Goal: Transaction & Acquisition: Purchase product/service

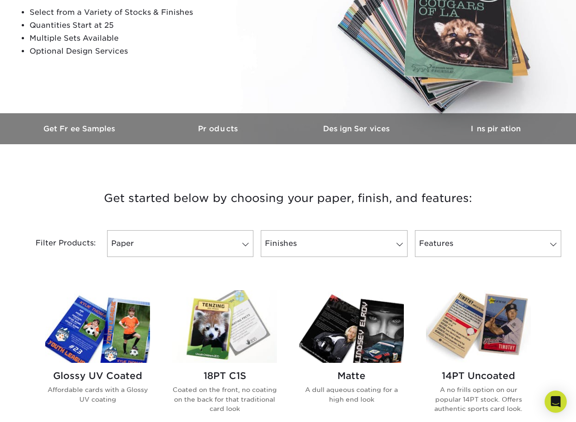
scroll to position [185, 0]
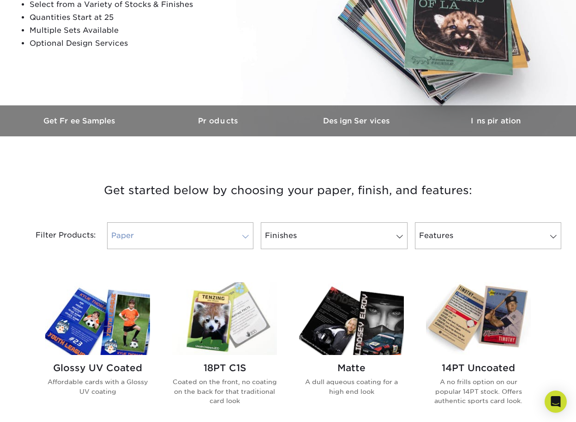
click at [206, 239] on link "Paper" at bounding box center [180, 235] width 146 height 27
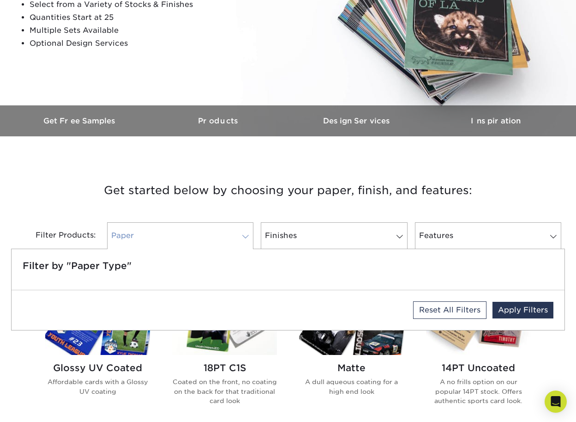
click at [181, 239] on link "Paper" at bounding box center [180, 235] width 146 height 27
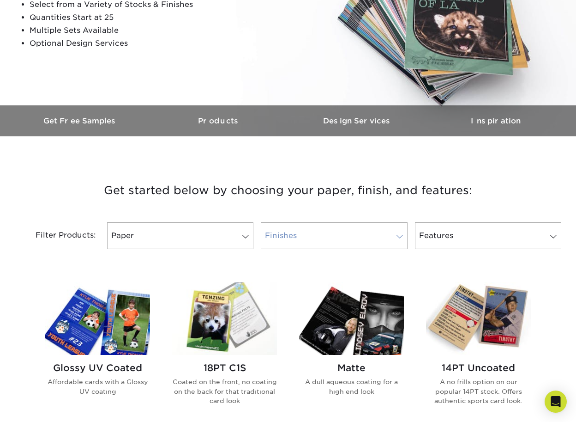
click at [312, 236] on link "Finishes" at bounding box center [334, 235] width 146 height 27
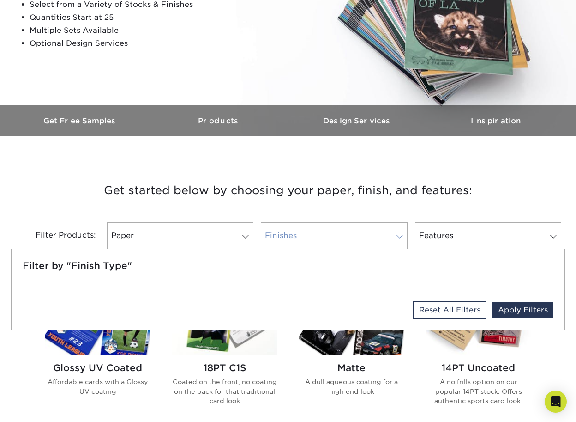
click at [312, 236] on link "Finishes" at bounding box center [334, 235] width 146 height 27
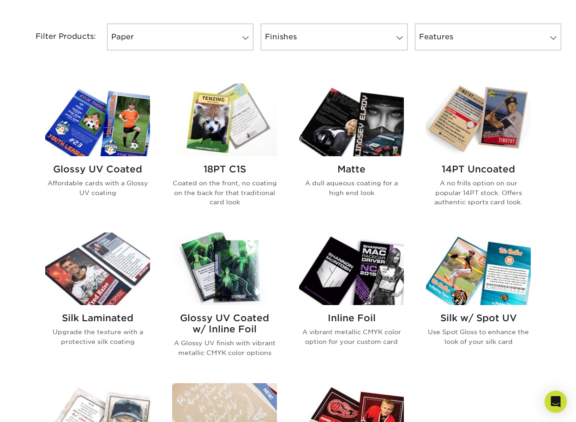
scroll to position [369, 0]
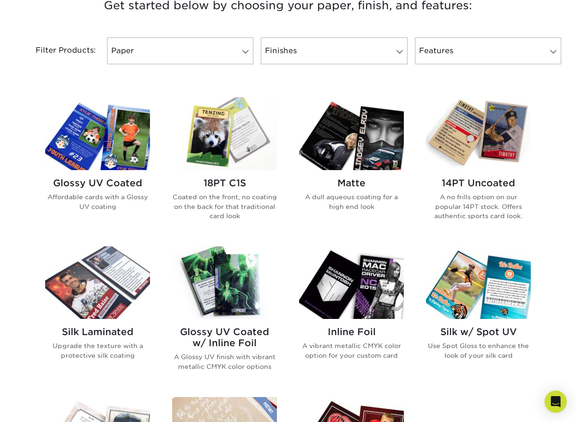
click at [124, 161] on img at bounding box center [97, 133] width 105 height 73
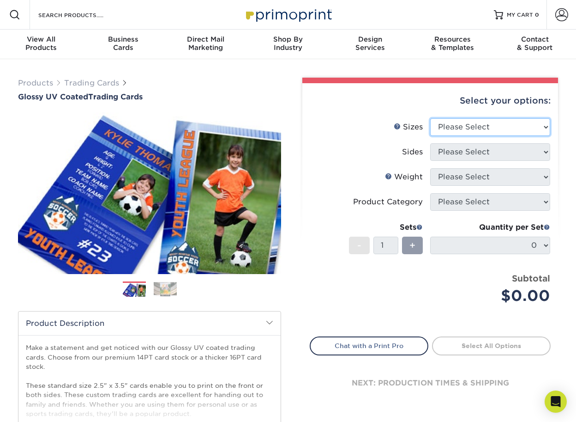
click at [478, 124] on select "Please Select 2.5" x 3.5"" at bounding box center [490, 127] width 120 height 18
select select "2.50x3.50"
click at [430, 118] on select "Please Select 2.5" x 3.5"" at bounding box center [490, 127] width 120 height 18
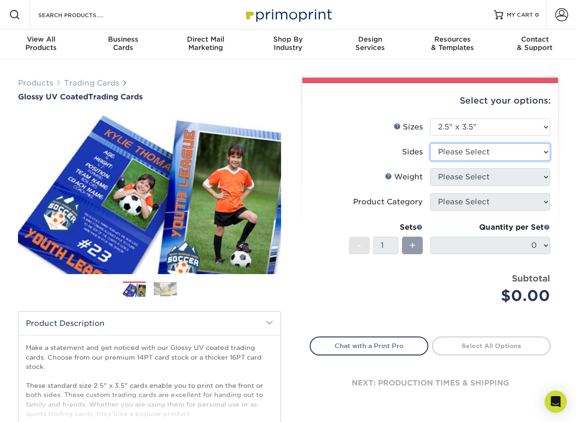
click at [467, 152] on select "Please Select Print Both Sides Print Front Only" at bounding box center [490, 152] width 120 height 18
select select "13abbda7-1d64-4f25-8bb2-c179b224825d"
click at [430, 143] on select "Please Select Print Both Sides Print Front Only" at bounding box center [490, 152] width 120 height 18
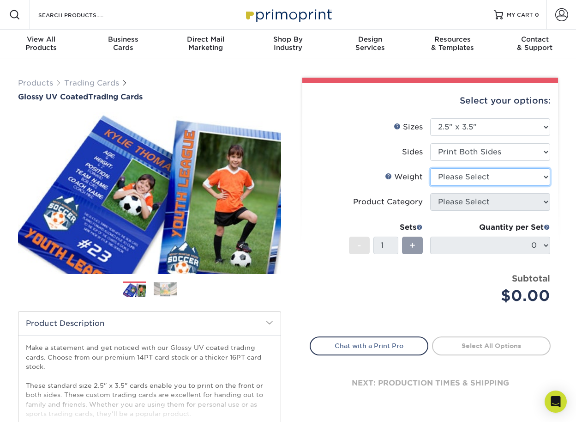
click at [464, 177] on select "Please Select 16PT 14PT 18PT C1S" at bounding box center [490, 177] width 120 height 18
select select "16PT"
click at [430, 168] on select "Please Select 16PT 14PT 18PT C1S" at bounding box center [490, 177] width 120 height 18
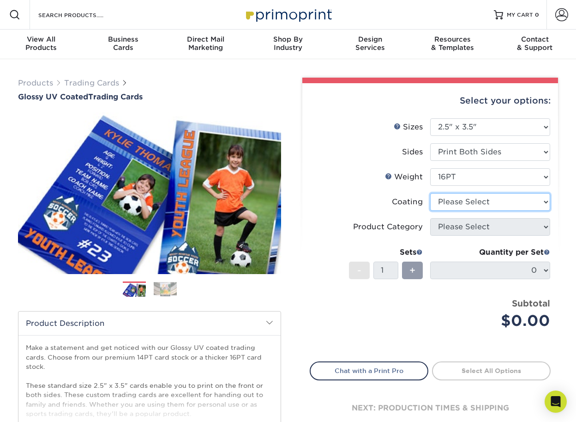
click at [432, 201] on select at bounding box center [490, 202] width 120 height 18
select select "ae367451-b2b8-45df-a344-0f05b6a12993"
click at [430, 193] on select at bounding box center [490, 202] width 120 height 18
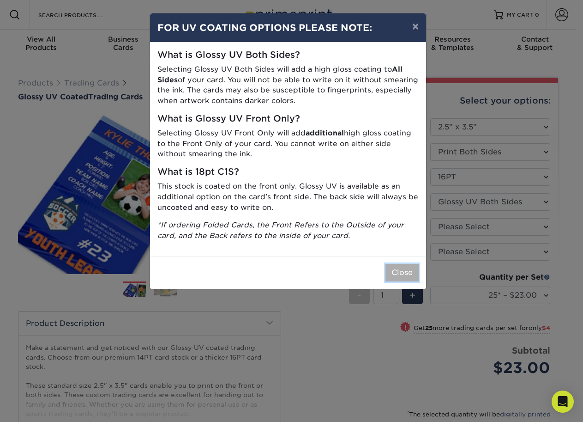
click at [405, 275] on button "Close" at bounding box center [402, 273] width 33 height 18
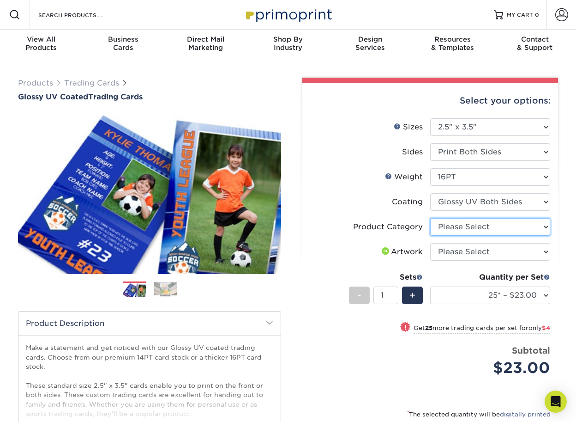
click at [461, 231] on select "Please Select Trading Cards" at bounding box center [490, 227] width 120 height 18
select select "c2f9bce9-36c2-409d-b101-c29d9d031e18"
click at [430, 218] on select "Please Select Trading Cards" at bounding box center [490, 227] width 120 height 18
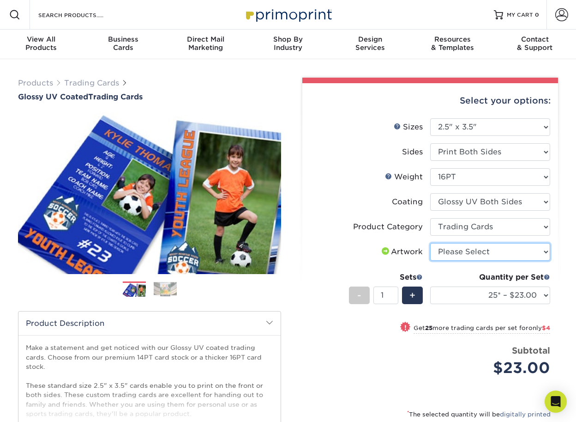
click at [462, 251] on select "Please Select I will upload files I need a design - $100" at bounding box center [490, 252] width 120 height 18
select select "upload"
click at [430, 243] on select "Please Select I will upload files I need a design - $100" at bounding box center [490, 252] width 120 height 18
click at [341, 265] on li "Artwork Please Select I will upload files I need a design - $100" at bounding box center [430, 255] width 240 height 25
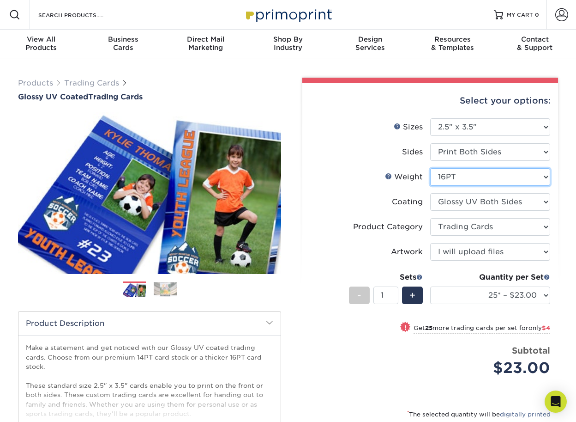
click at [473, 179] on select "Please Select 16PT 14PT 18PT C1S" at bounding box center [490, 177] width 120 height 18
select select "14PT"
click at [430, 168] on select "Please Select 16PT 14PT 18PT C1S" at bounding box center [490, 177] width 120 height 18
select select "-1"
select select
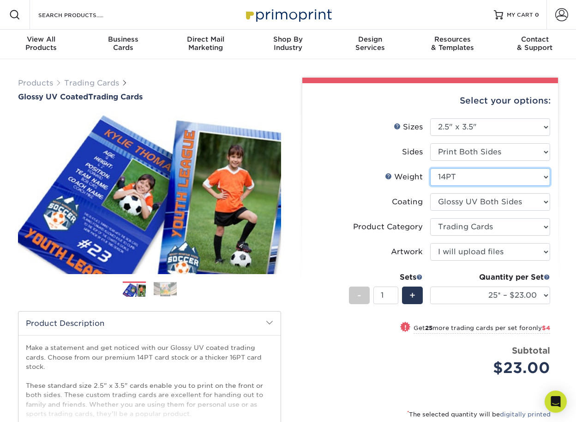
select select "-1"
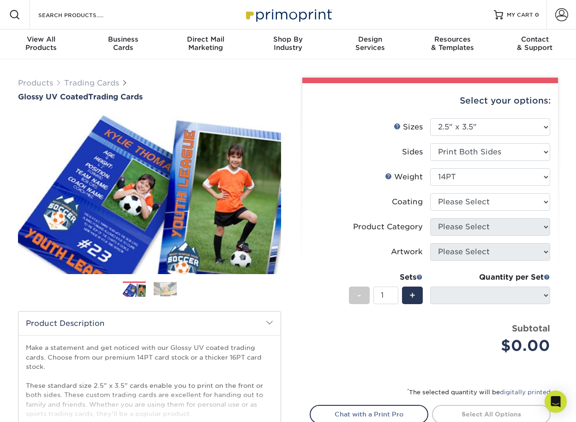
click at [344, 210] on label "Coating" at bounding box center [370, 202] width 120 height 18
click at [475, 207] on select at bounding box center [490, 202] width 120 height 18
select select "1e8116af-acfc-44b1-83dc-8181aa338834"
click at [430, 193] on select at bounding box center [490, 202] width 120 height 18
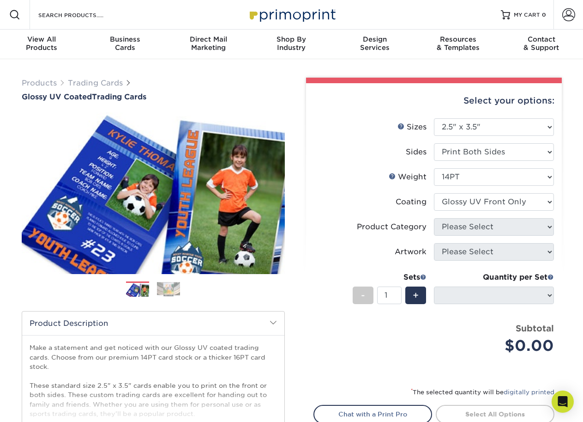
select select "-1"
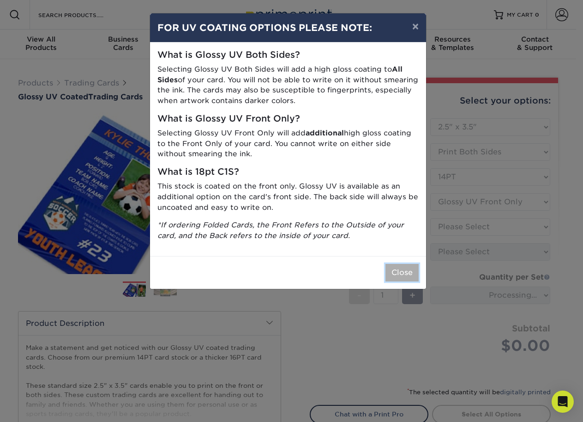
click at [416, 271] on button "Close" at bounding box center [402, 273] width 33 height 18
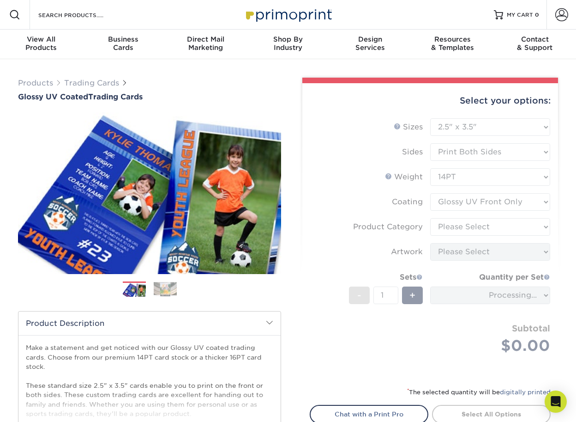
click at [468, 203] on form "Sizes Help Sizes Please Select 2.5" x 3.5" Sides Please Select 16PT - 1" at bounding box center [430, 246] width 241 height 257
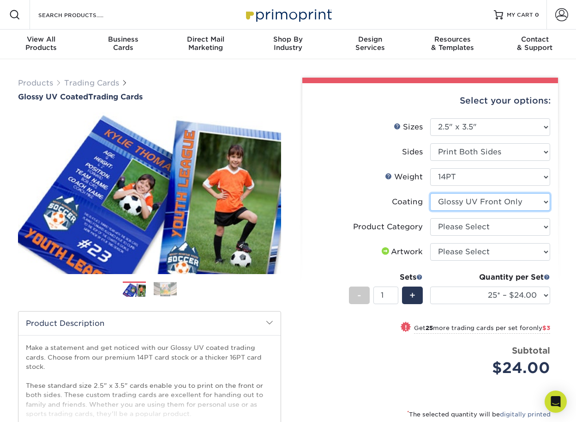
click at [477, 201] on select at bounding box center [490, 202] width 120 height 18
select select "ae367451-b2b8-45df-a344-0f05b6a12993"
click at [430, 193] on select at bounding box center [490, 202] width 120 height 18
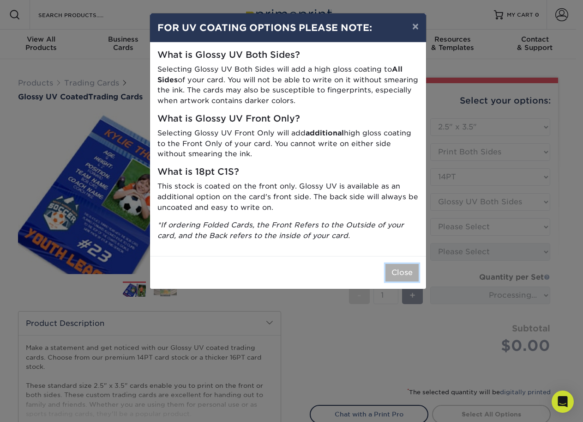
click at [411, 272] on button "Close" at bounding box center [402, 273] width 33 height 18
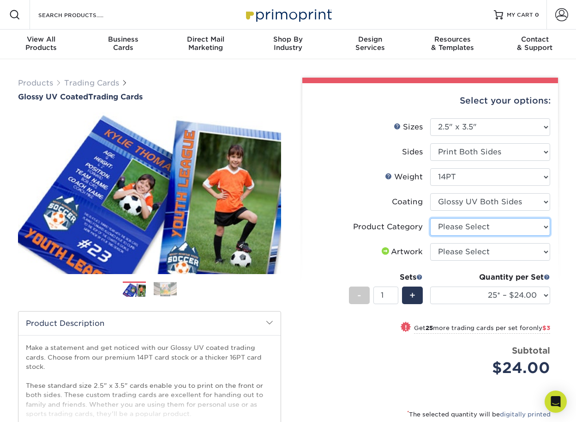
click at [495, 230] on select "Please Select Trading Cards" at bounding box center [490, 227] width 120 height 18
select select "c2f9bce9-36c2-409d-b101-c29d9d031e18"
click at [430, 218] on select "Please Select Trading Cards" at bounding box center [490, 227] width 120 height 18
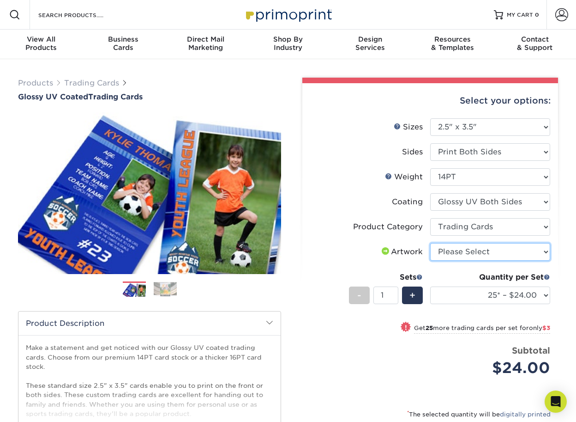
click at [489, 251] on select "Please Select I will upload files I need a design - $100" at bounding box center [490, 252] width 120 height 18
select select "upload"
click at [430, 243] on select "Please Select I will upload files I need a design - $100" at bounding box center [490, 252] width 120 height 18
click at [360, 277] on div "Sets" at bounding box center [386, 277] width 74 height 11
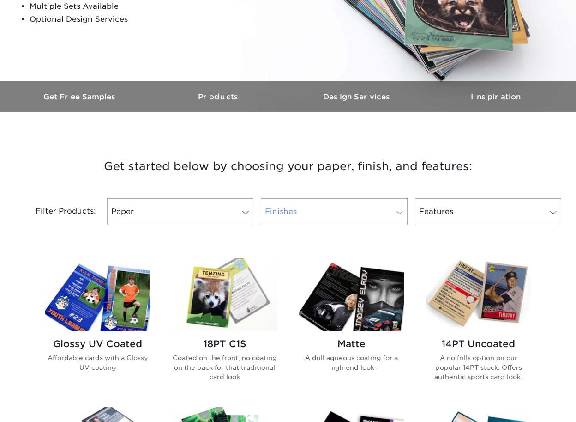
scroll to position [231, 0]
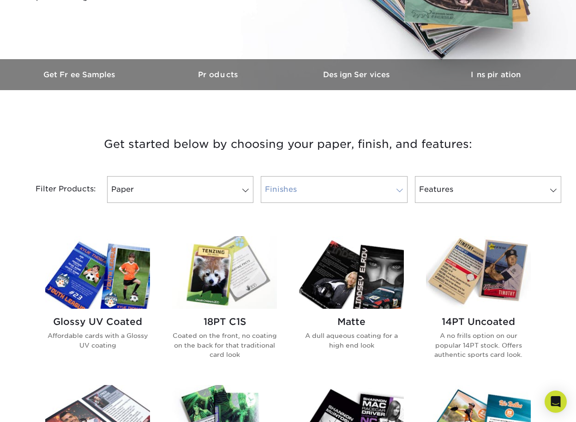
click at [276, 194] on link "Finishes" at bounding box center [334, 189] width 146 height 27
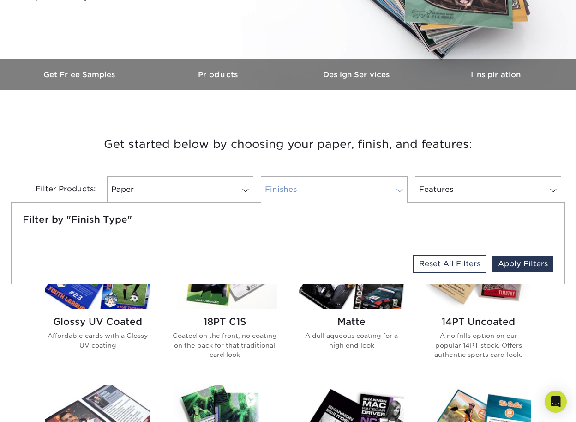
click at [276, 194] on link "Finishes" at bounding box center [334, 189] width 146 height 27
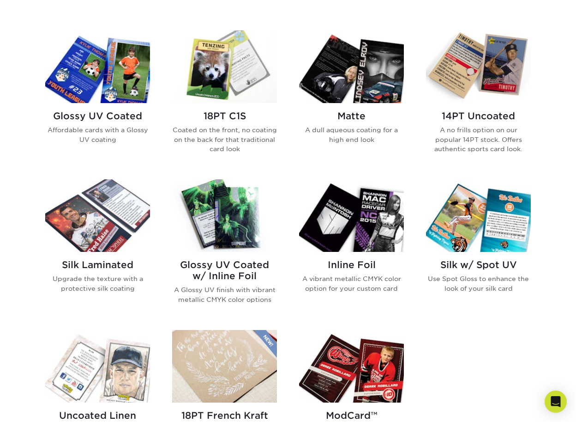
scroll to position [416, 0]
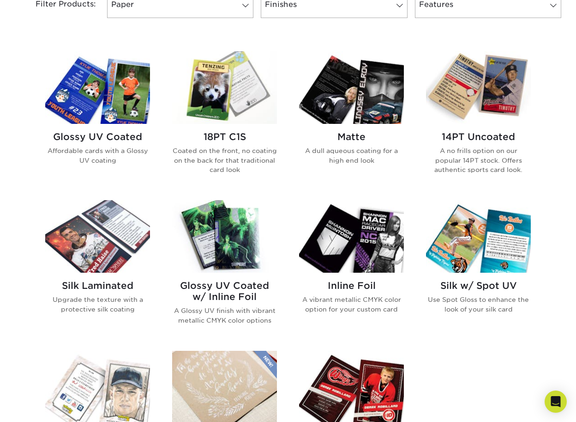
click at [497, 90] on img at bounding box center [478, 87] width 105 height 73
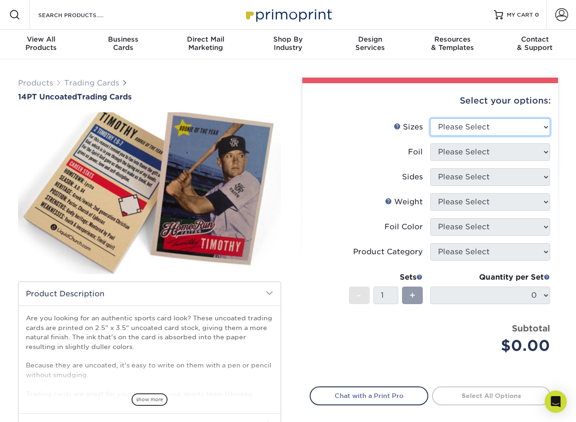
click at [467, 128] on select "Please Select 2.5" x 3.5"" at bounding box center [490, 127] width 120 height 18
select select "2.50x3.50"
click at [430, 118] on select "Please Select 2.5" x 3.5"" at bounding box center [490, 127] width 120 height 18
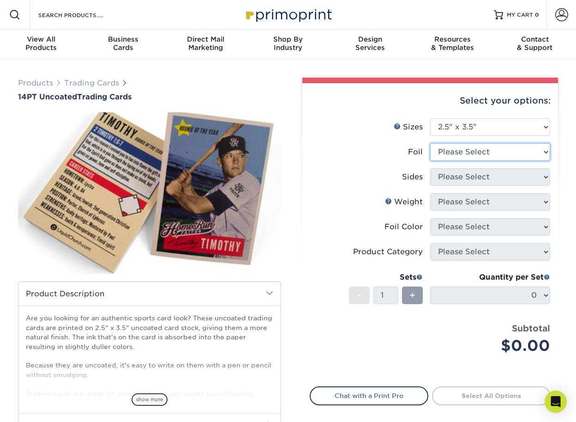
click at [452, 153] on select "Please Select Yes No" at bounding box center [490, 152] width 120 height 18
select select "0"
click at [430, 143] on select "Please Select Yes No" at bounding box center [490, 152] width 120 height 18
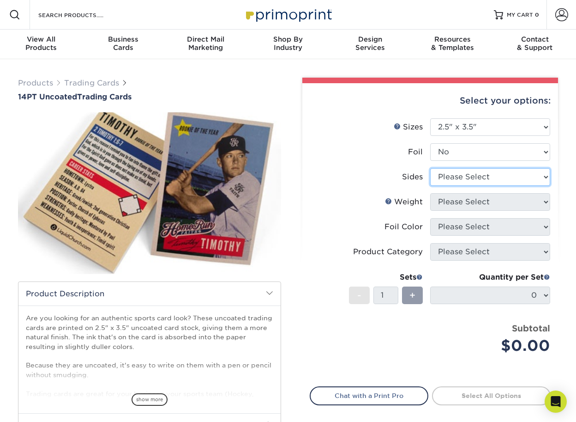
click at [455, 179] on select "Please Select Print Both Sides Print Front Only" at bounding box center [490, 177] width 120 height 18
select select "13abbda7-1d64-4f25-8bb2-c179b224825d"
click at [430, 168] on select "Please Select Print Both Sides Print Front Only" at bounding box center [490, 177] width 120 height 18
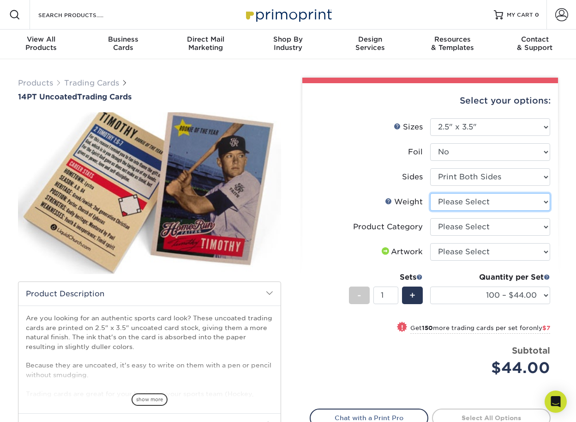
click at [453, 204] on select "Please Select 14PT Uncoated" at bounding box center [490, 202] width 120 height 18
select select "14PT Uncoated"
click at [430, 193] on select "Please Select 14PT Uncoated" at bounding box center [490, 202] width 120 height 18
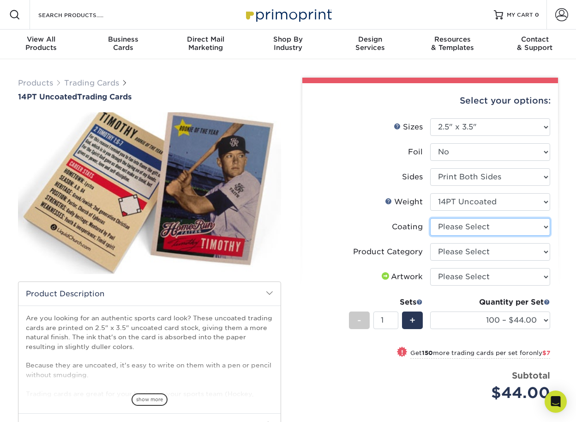
click at [463, 228] on select at bounding box center [490, 227] width 120 height 18
select select "3e7618de-abca-4bda-9f97-8b9129e913d8"
click at [430, 218] on select at bounding box center [490, 227] width 120 height 18
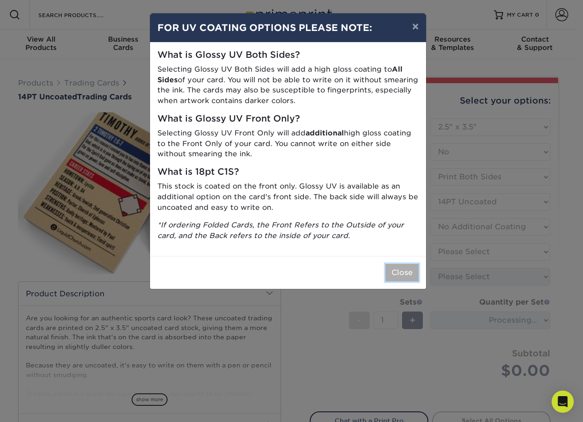
click at [409, 273] on button "Close" at bounding box center [402, 273] width 33 height 18
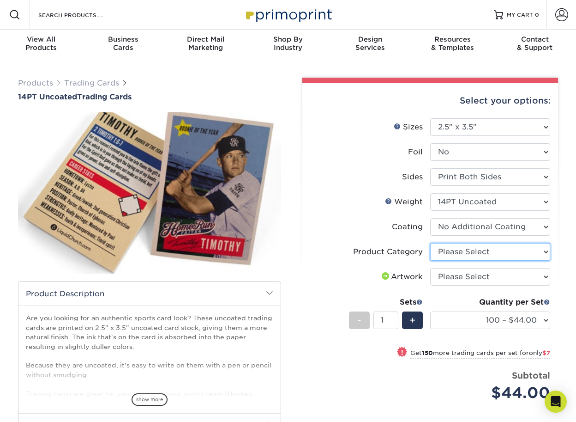
click at [459, 253] on select "Please Select Trading Cards" at bounding box center [490, 252] width 120 height 18
select select "c2f9bce9-36c2-409d-b101-c29d9d031e18"
click at [430, 243] on select "Please Select Trading Cards" at bounding box center [490, 252] width 120 height 18
click at [344, 287] on li "Artwork Please Select I will upload files I need a design - $100" at bounding box center [430, 280] width 240 height 25
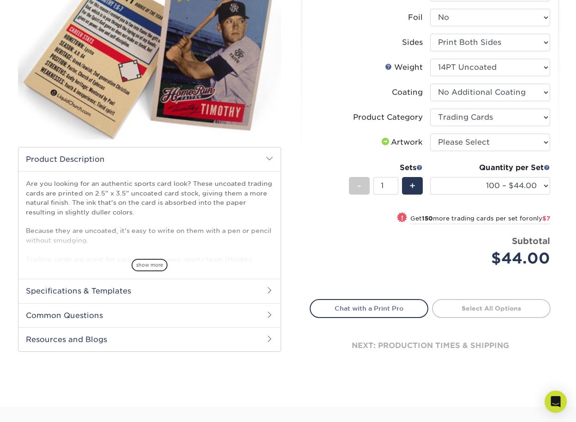
scroll to position [139, 0]
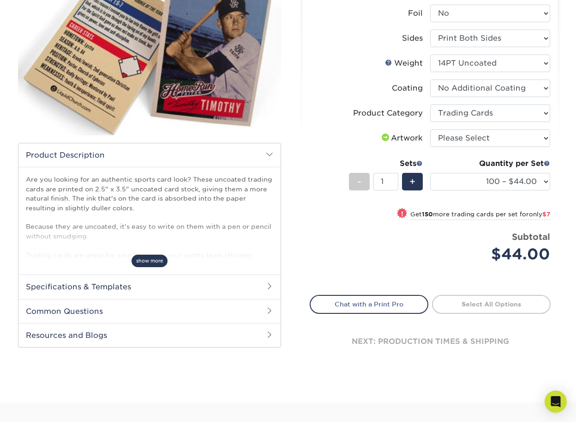
click at [148, 262] on span "show more" at bounding box center [150, 260] width 36 height 12
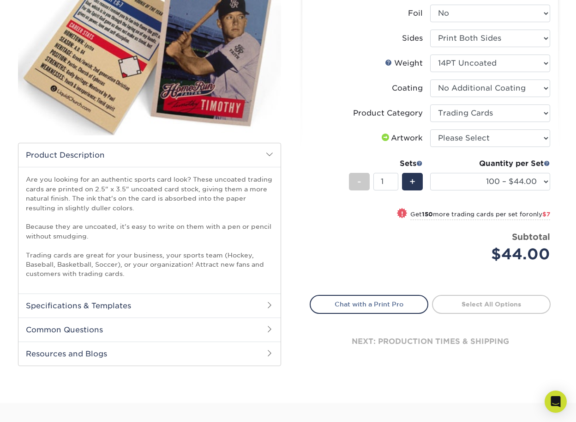
click at [212, 302] on h2 "Specifications & Templates" at bounding box center [149, 305] width 262 height 24
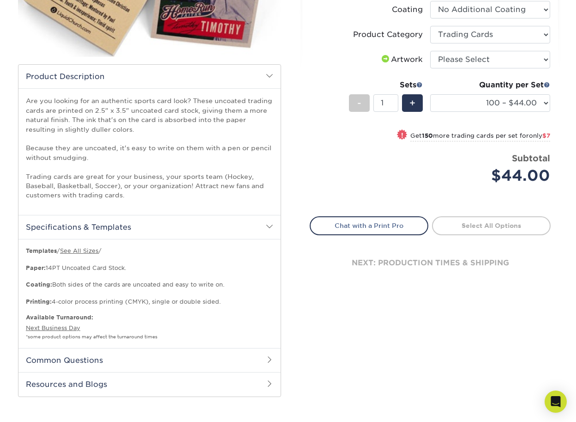
scroll to position [231, 0]
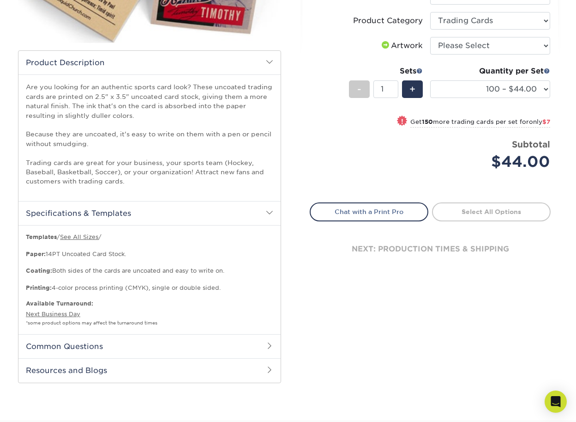
click at [230, 343] on h2 "Common Questions" at bounding box center [149, 346] width 262 height 24
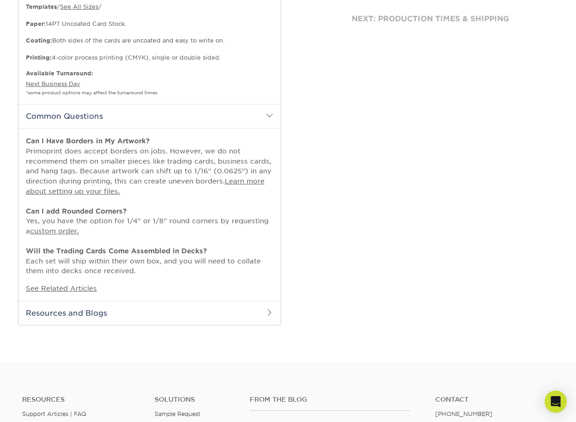
scroll to position [462, 0]
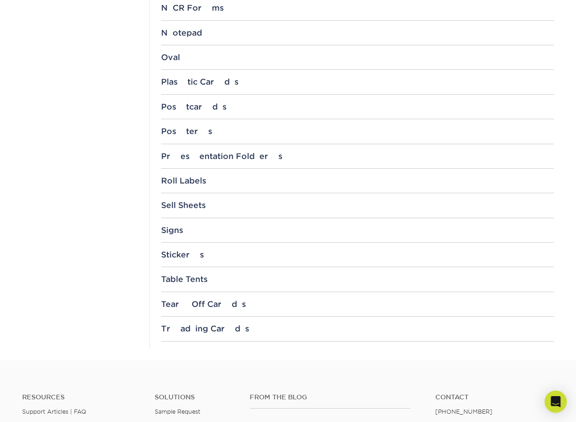
scroll to position [924, 0]
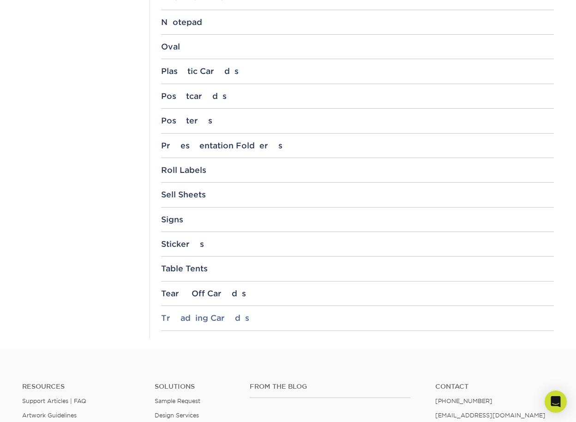
click at [177, 317] on div "Trading Cards" at bounding box center [357, 317] width 393 height 9
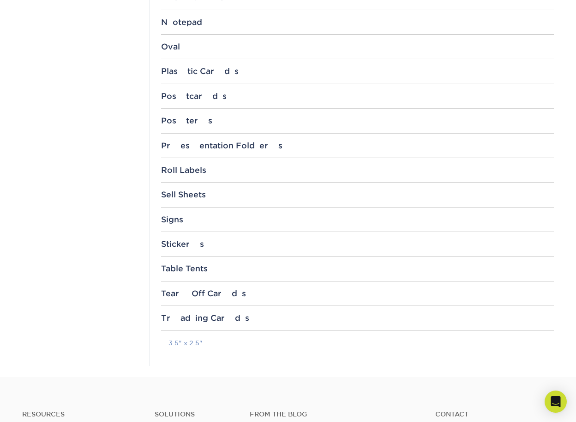
click at [181, 344] on link "3.5" x 2.5"" at bounding box center [186, 342] width 34 height 7
click at [180, 193] on div "Sell Sheets" at bounding box center [357, 194] width 393 height 9
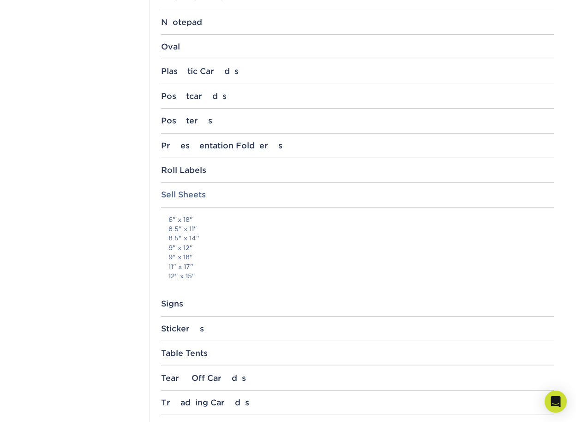
click at [172, 191] on div "Sell Sheets" at bounding box center [357, 194] width 393 height 9
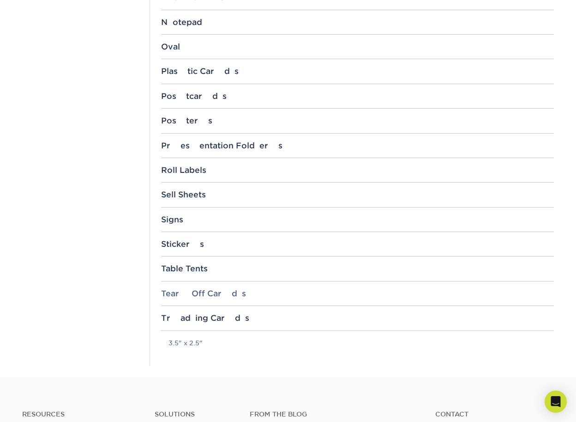
click at [187, 297] on div "Tear Off Cards" at bounding box center [357, 293] width 393 height 9
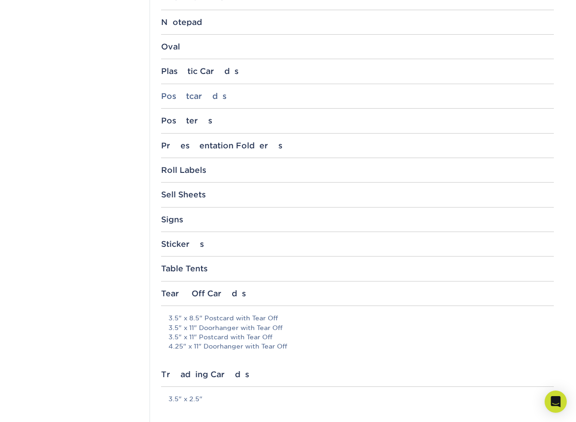
click at [189, 92] on div "Postcards" at bounding box center [357, 95] width 393 height 9
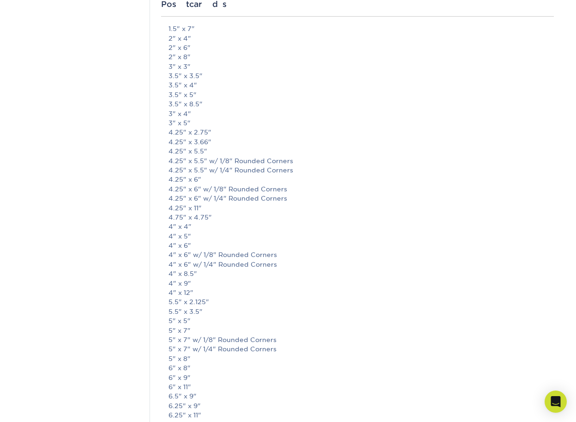
scroll to position [1062, 0]
